Goal: Transaction & Acquisition: Purchase product/service

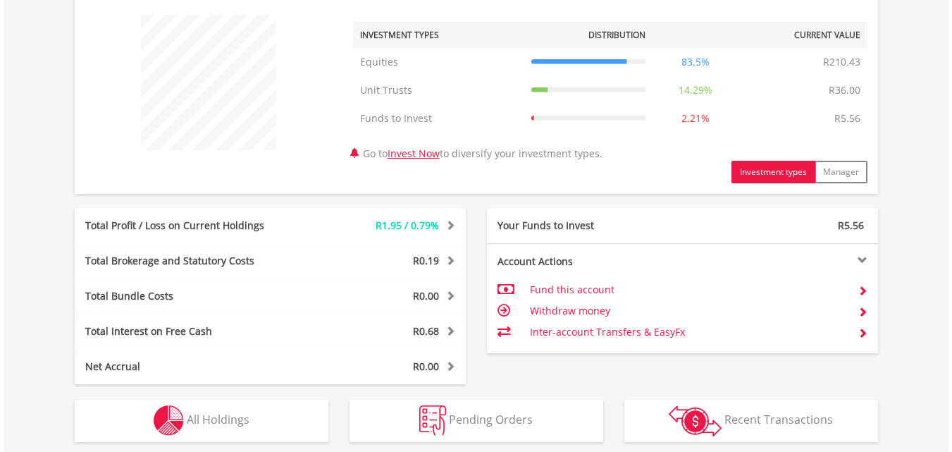
scroll to position [634, 0]
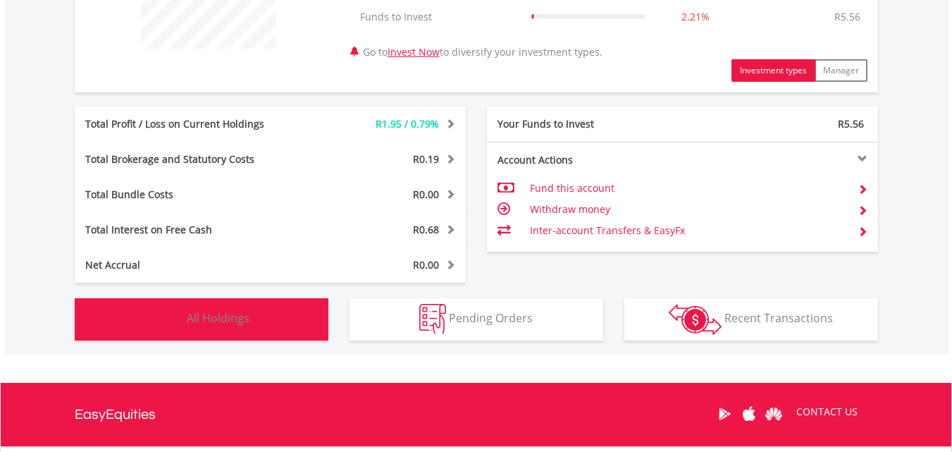
click at [214, 302] on button "Holdings All Holdings" at bounding box center [202, 319] width 254 height 42
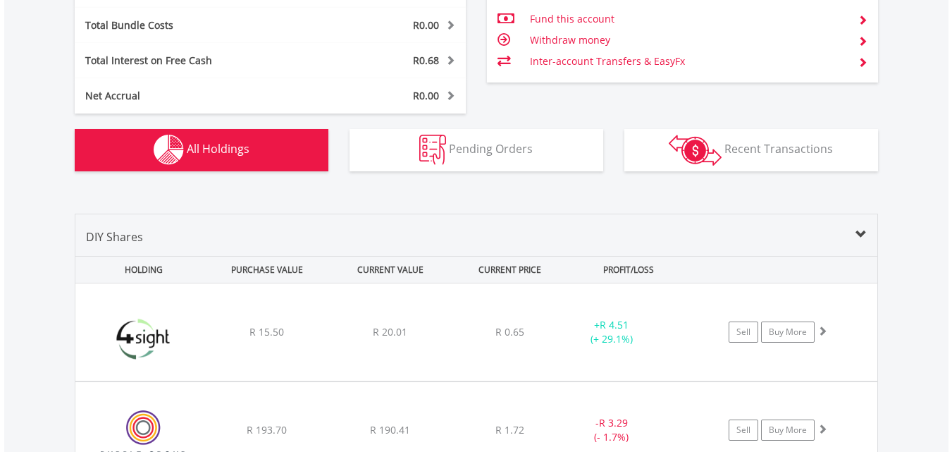
scroll to position [947, 0]
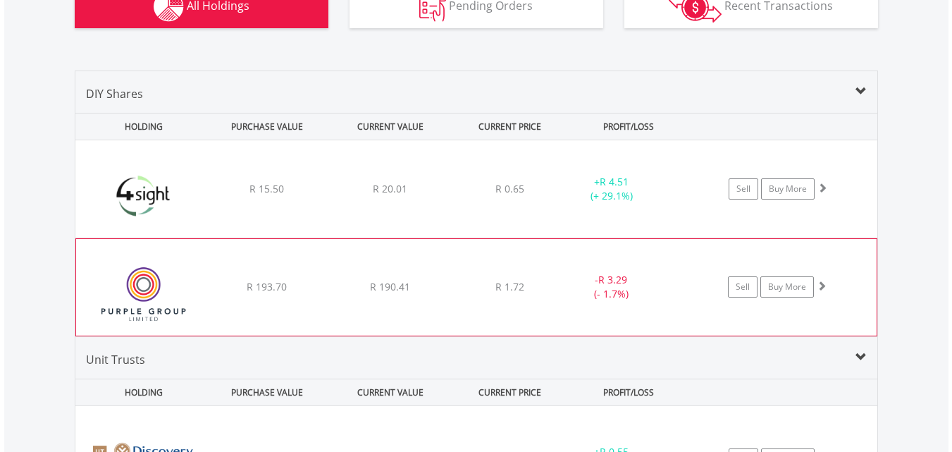
click at [330, 196] on div "R 190.41" at bounding box center [390, 189] width 121 height 14
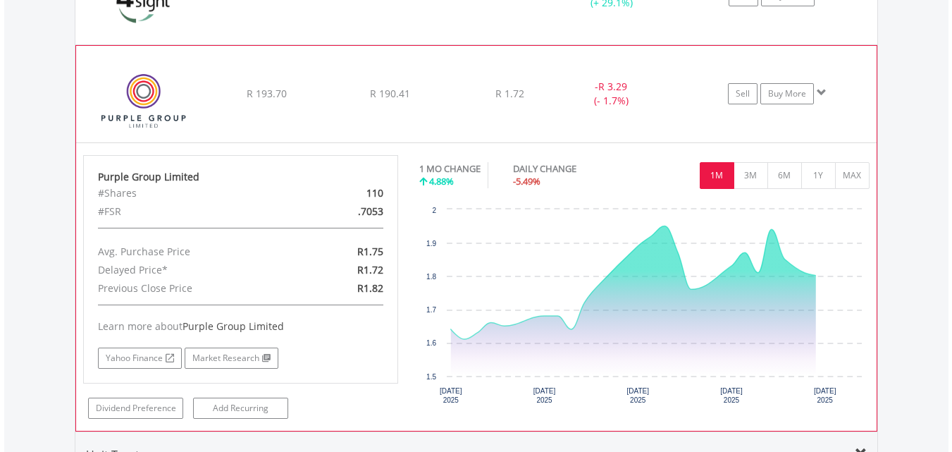
scroll to position [1158, 0]
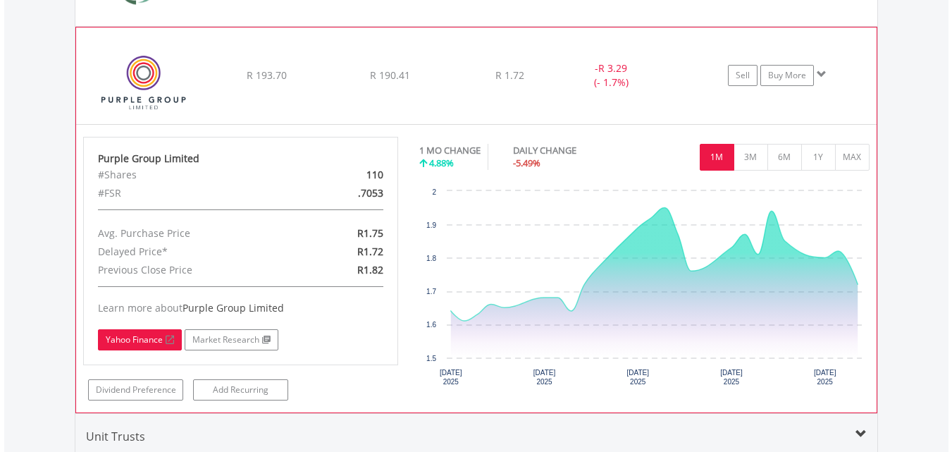
click at [134, 334] on link "Yahoo Finance" at bounding box center [140, 339] width 84 height 21
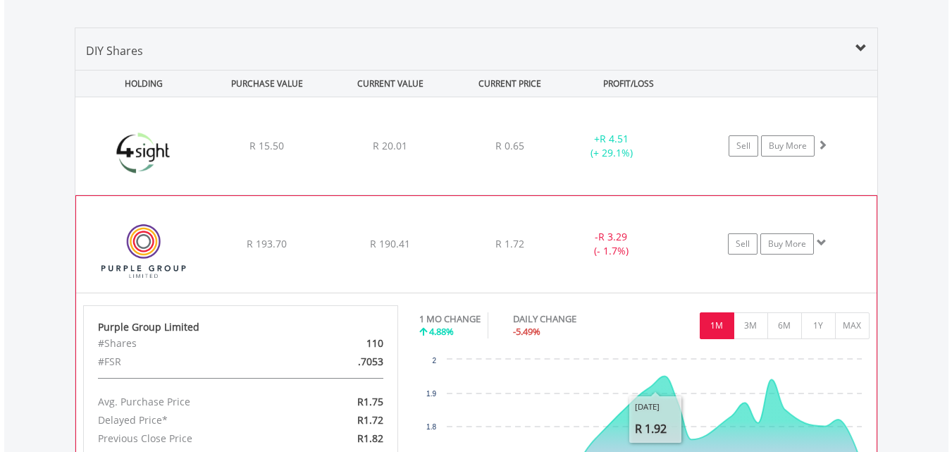
scroll to position [876, 0]
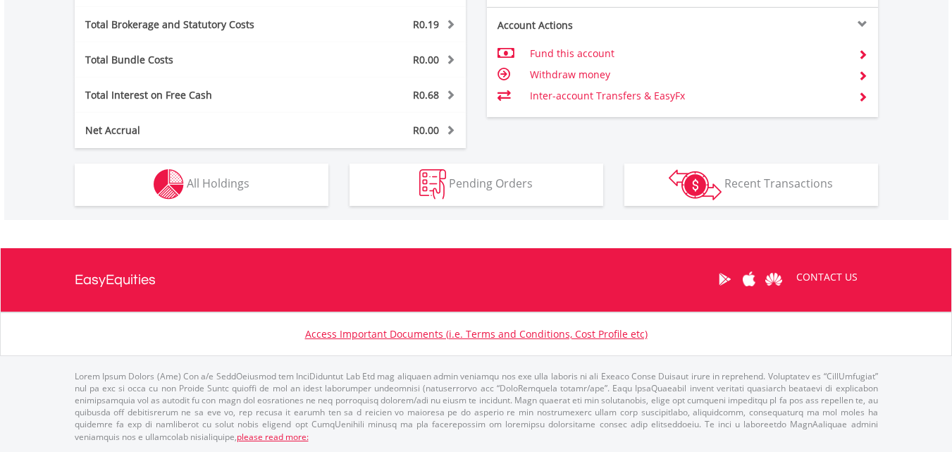
scroll to position [135, 268]
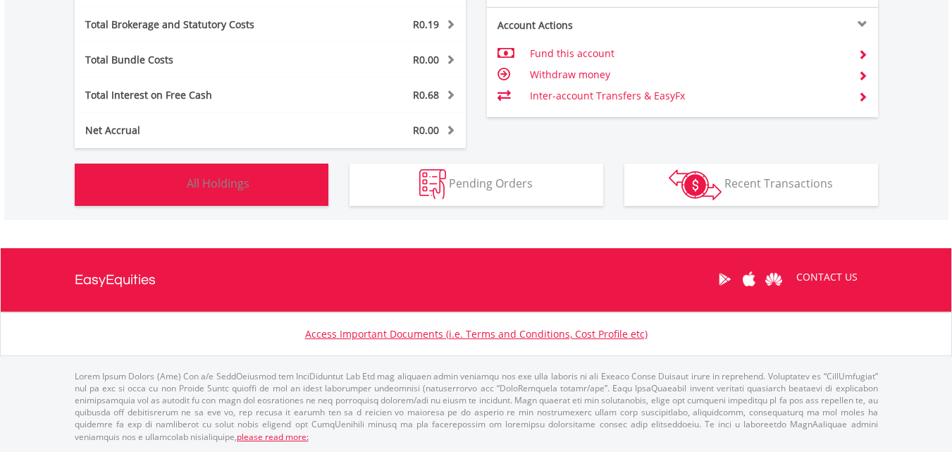
click at [290, 202] on button "Holdings All Holdings" at bounding box center [202, 185] width 254 height 42
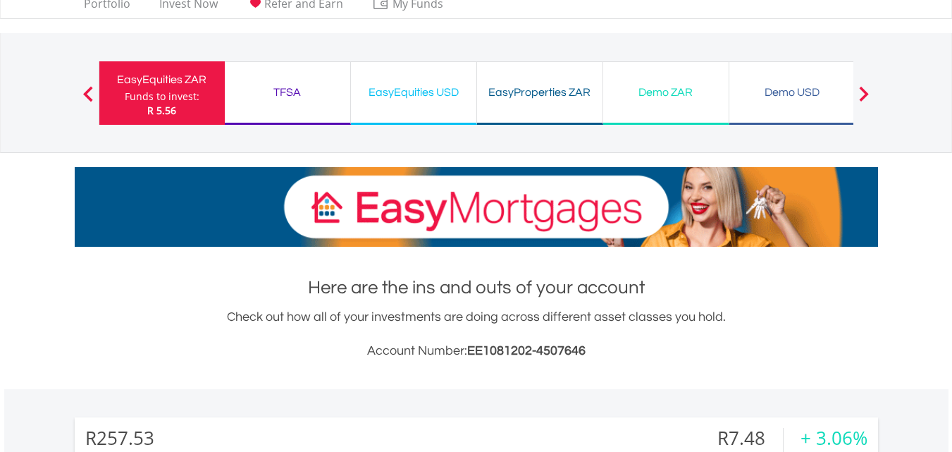
scroll to position [0, 0]
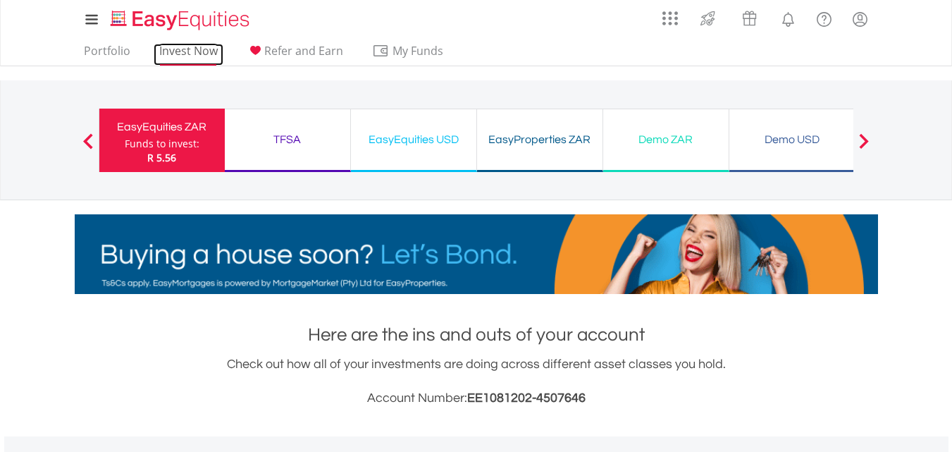
click at [185, 51] on link "Invest Now" at bounding box center [189, 55] width 70 height 22
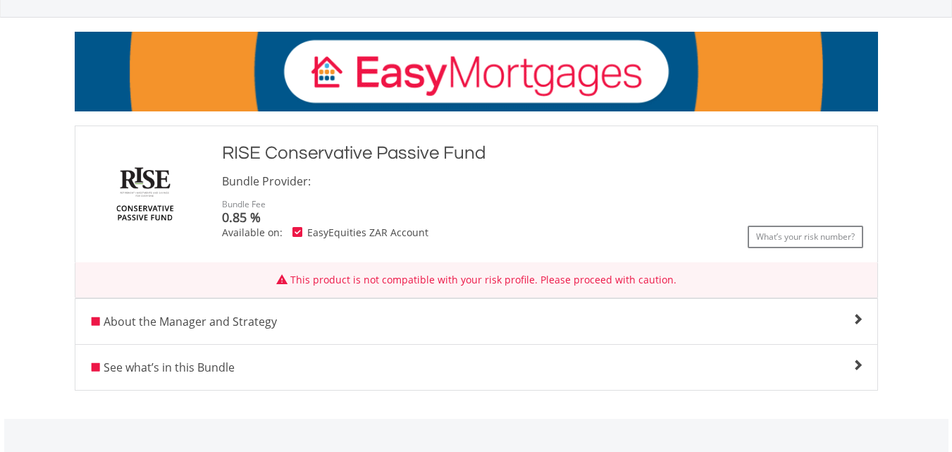
scroll to position [282, 0]
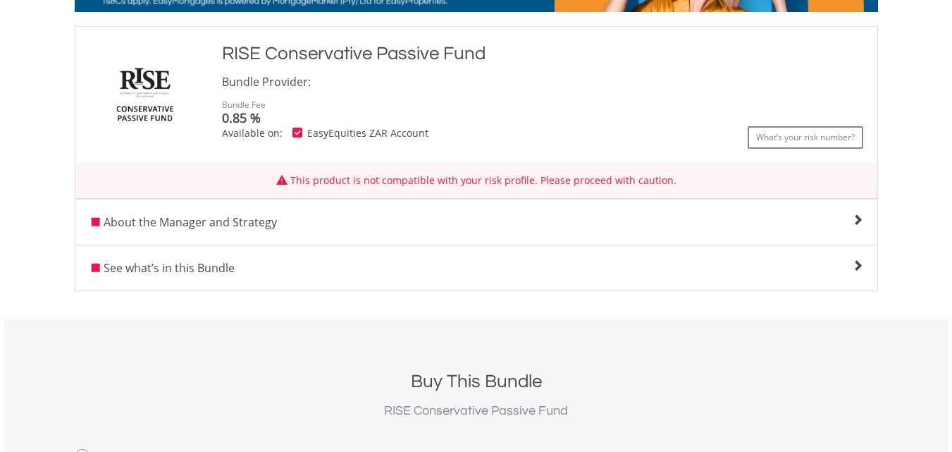
click at [398, 290] on div "See what’s in this Bundle % Weight Holdings 30 Day Trend Current Price 30 Day M…" at bounding box center [477, 268] width 804 height 47
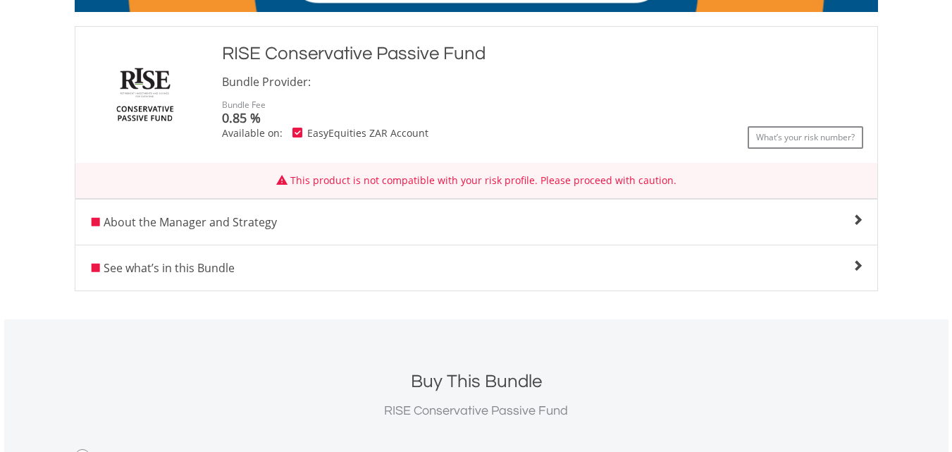
click at [280, 277] on div "See what’s in this Bundle % Weight Holdings 30 Day Trend Current Price 30 Day M…" at bounding box center [477, 268] width 804 height 47
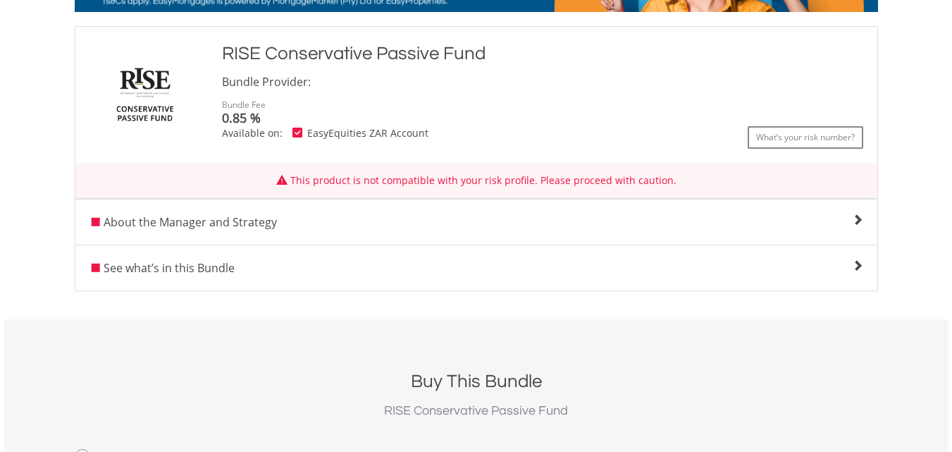
click at [279, 268] on div "See what’s in this Bundle" at bounding box center [476, 267] width 802 height 17
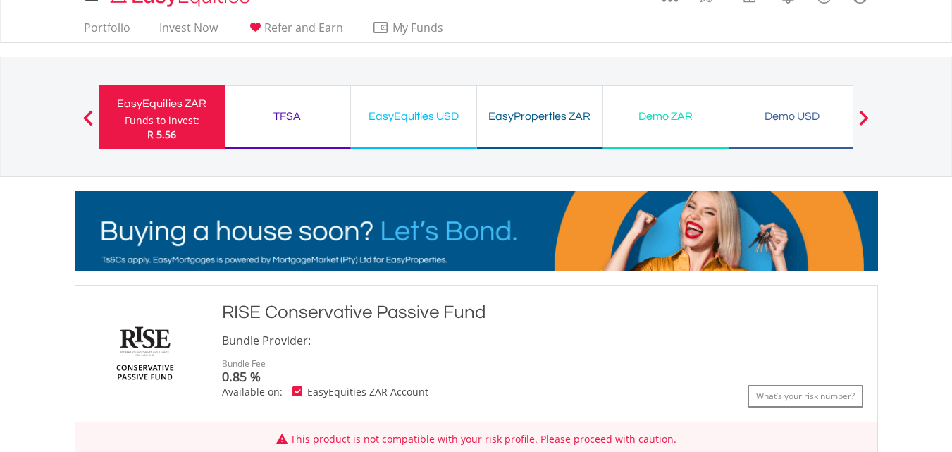
scroll to position [0, 0]
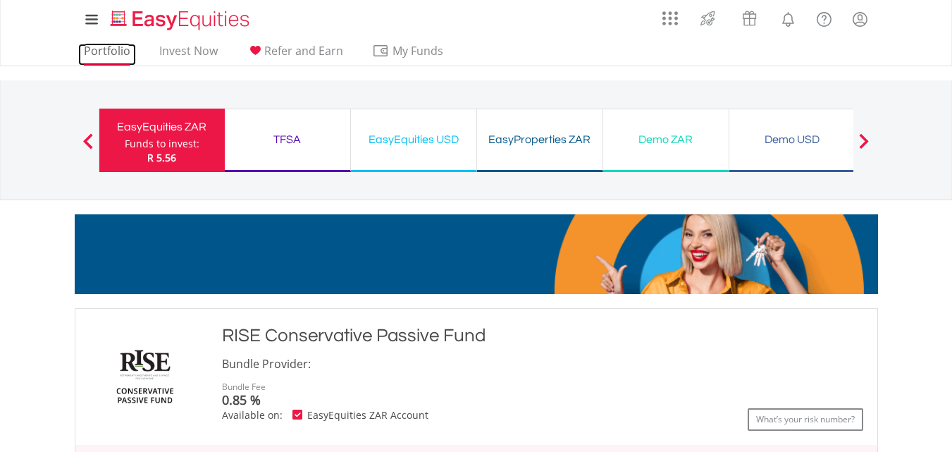
click at [123, 54] on link "Portfolio" at bounding box center [107, 55] width 58 height 22
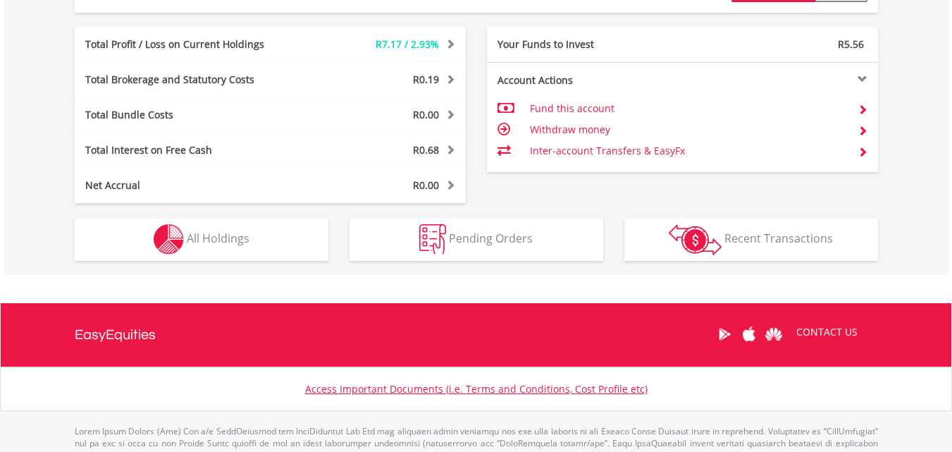
scroll to position [769, 0]
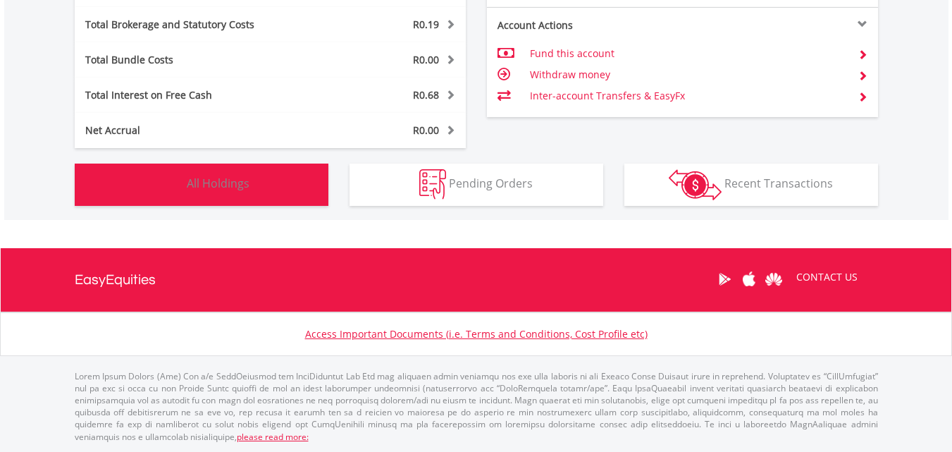
click at [197, 176] on span "All Holdings" at bounding box center [218, 184] width 63 height 16
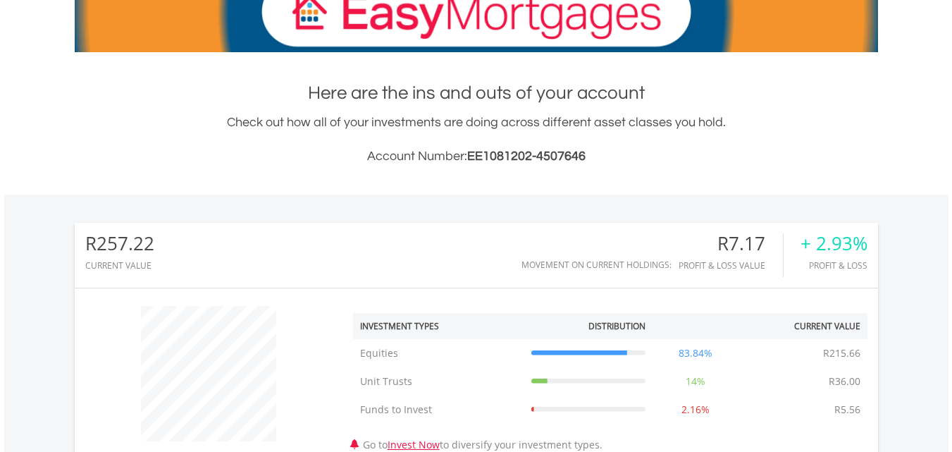
scroll to position [0, 0]
